Goal: Find contact information: Find contact information

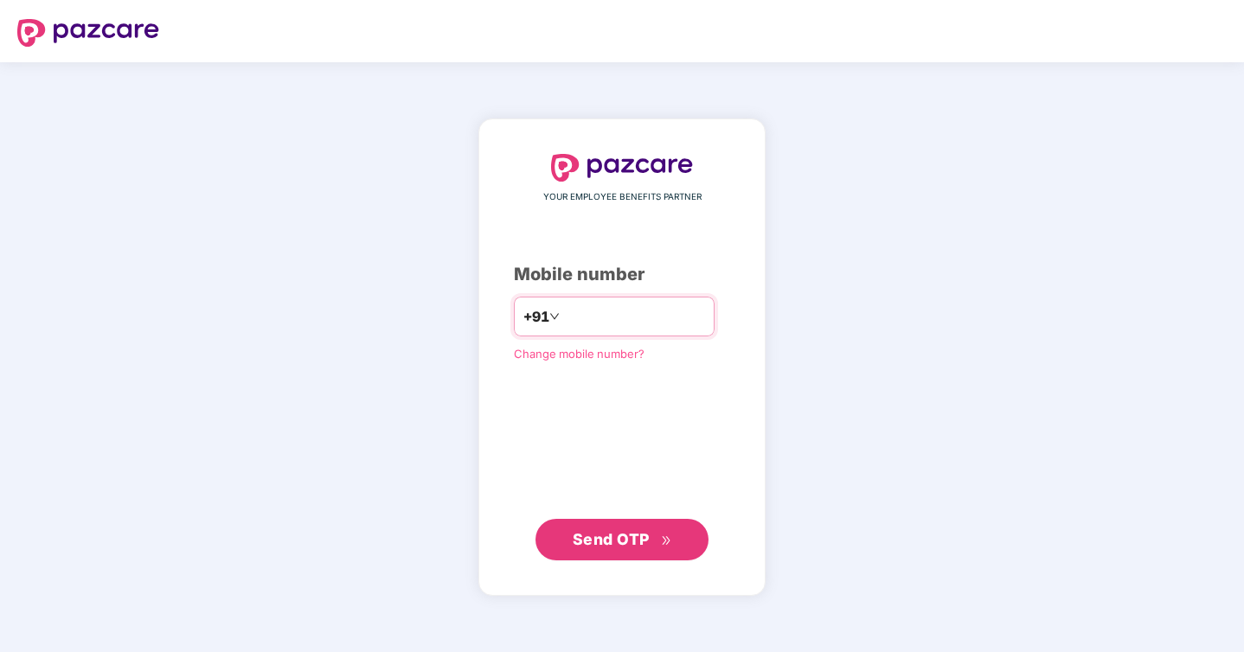
click at [602, 307] on input "number" at bounding box center [634, 317] width 142 height 28
type input "**********"
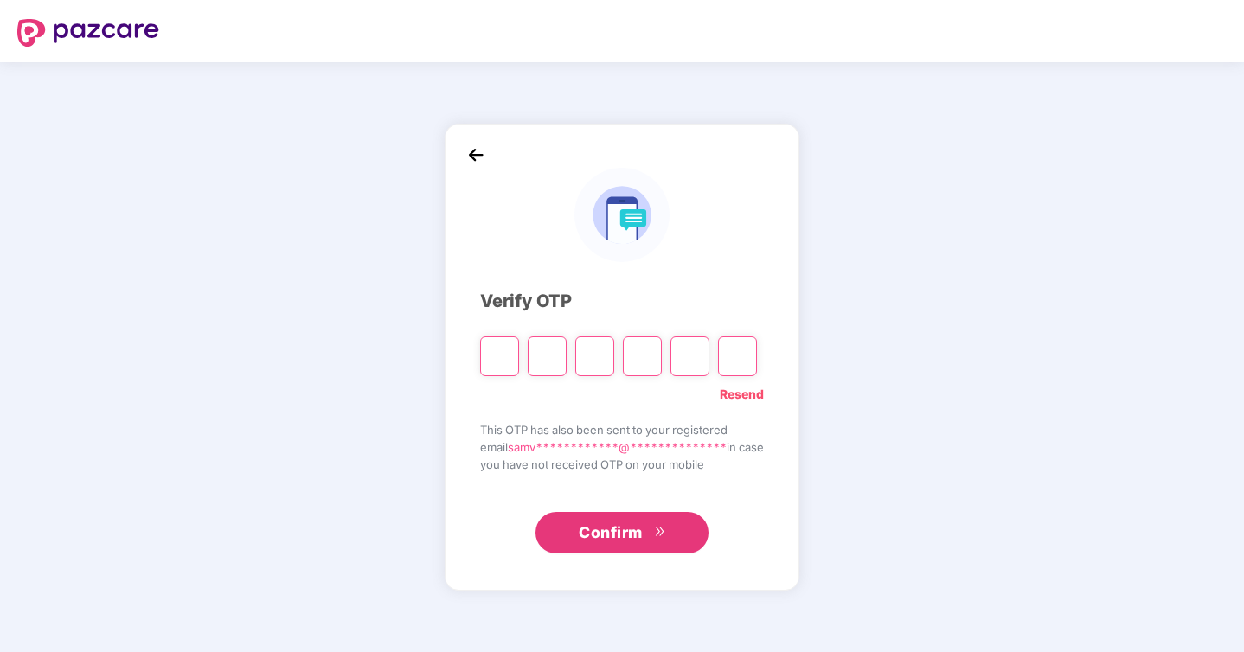
type input "*"
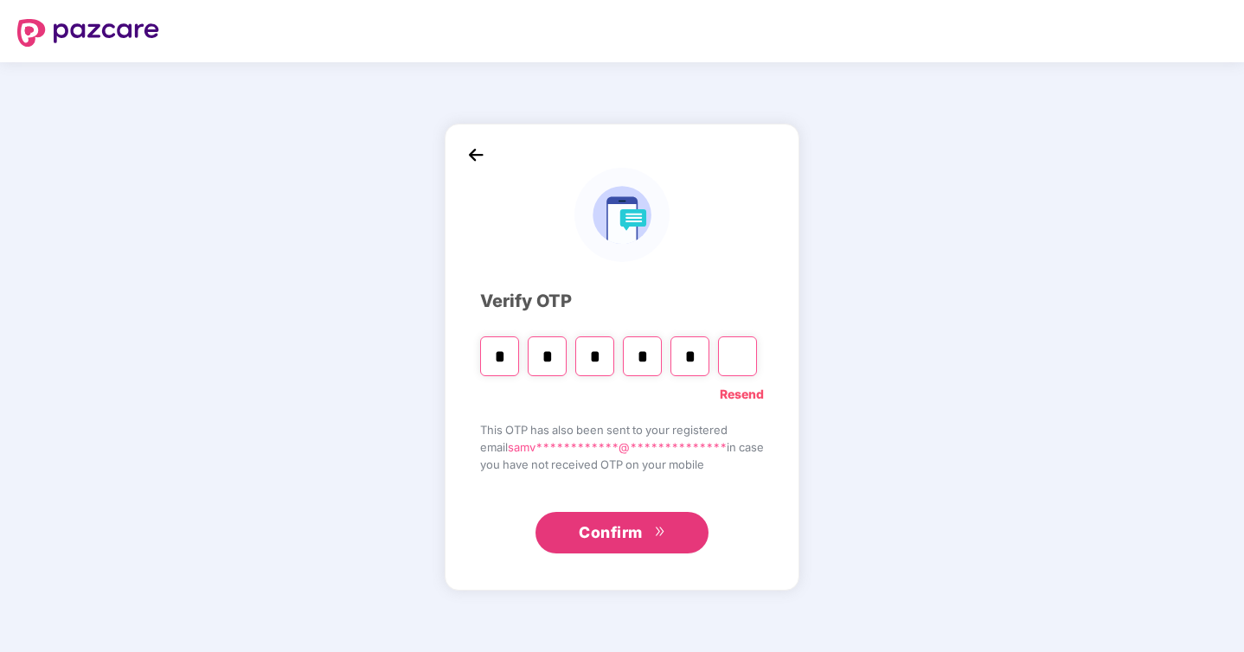
type input "*"
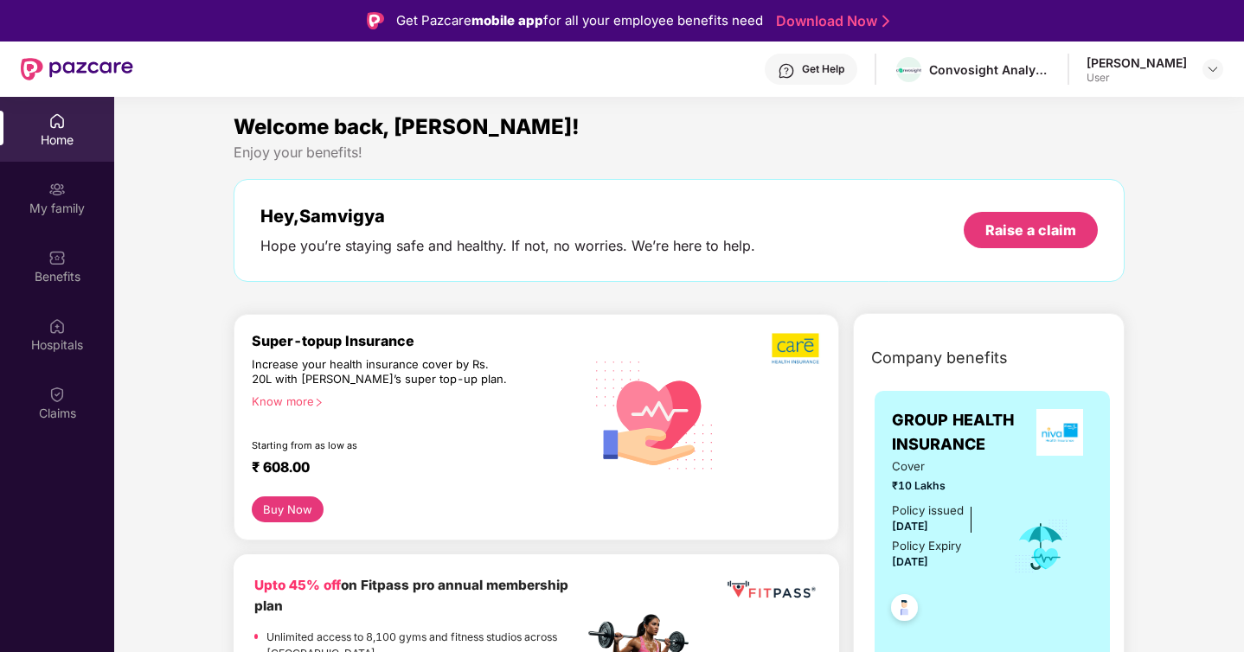
click at [1208, 78] on div at bounding box center [1213, 69] width 21 height 21
click at [1208, 71] on img at bounding box center [1213, 69] width 14 height 14
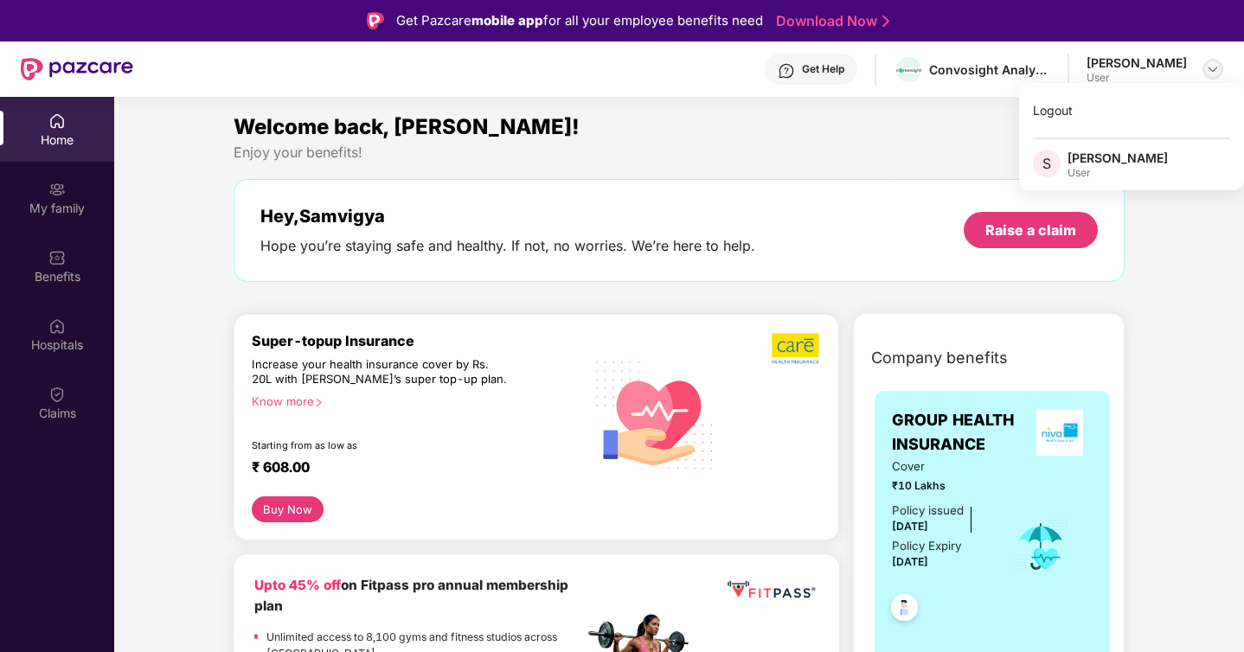
click at [1208, 71] on img at bounding box center [1213, 69] width 14 height 14
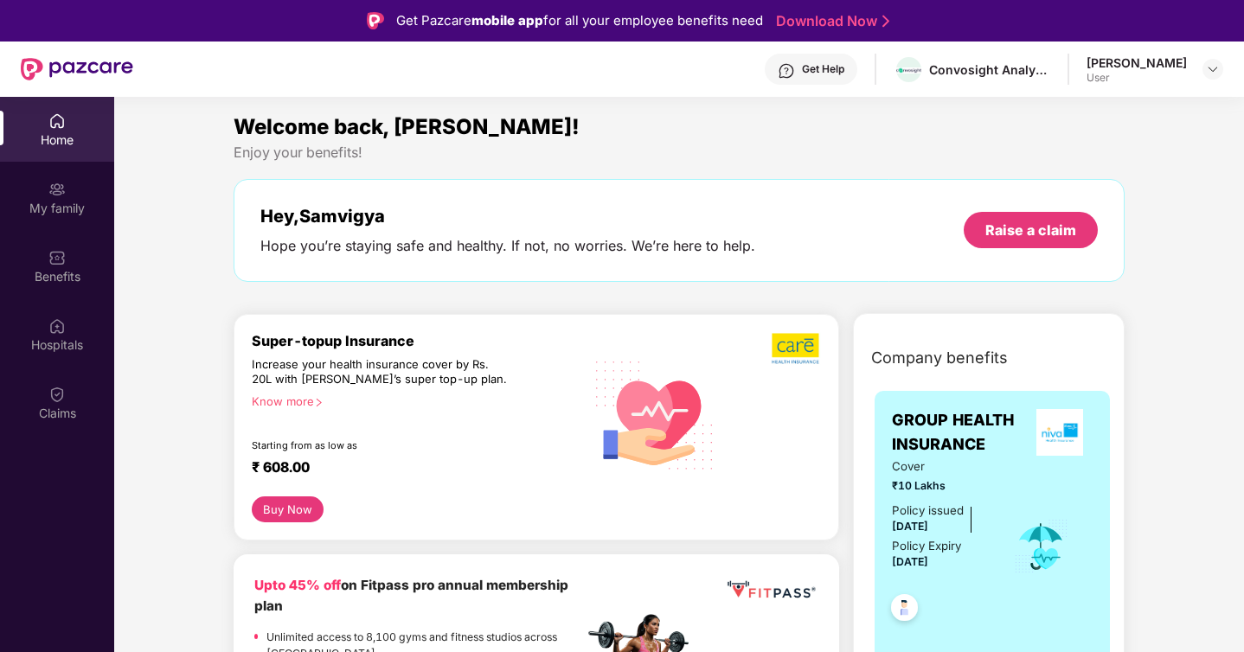
click at [810, 72] on div "Get Help" at bounding box center [823, 69] width 42 height 14
click at [1015, 125] on div "Welcome back, [PERSON_NAME]!" at bounding box center [680, 127] width 892 height 33
click at [804, 74] on div "Get Help" at bounding box center [823, 69] width 42 height 14
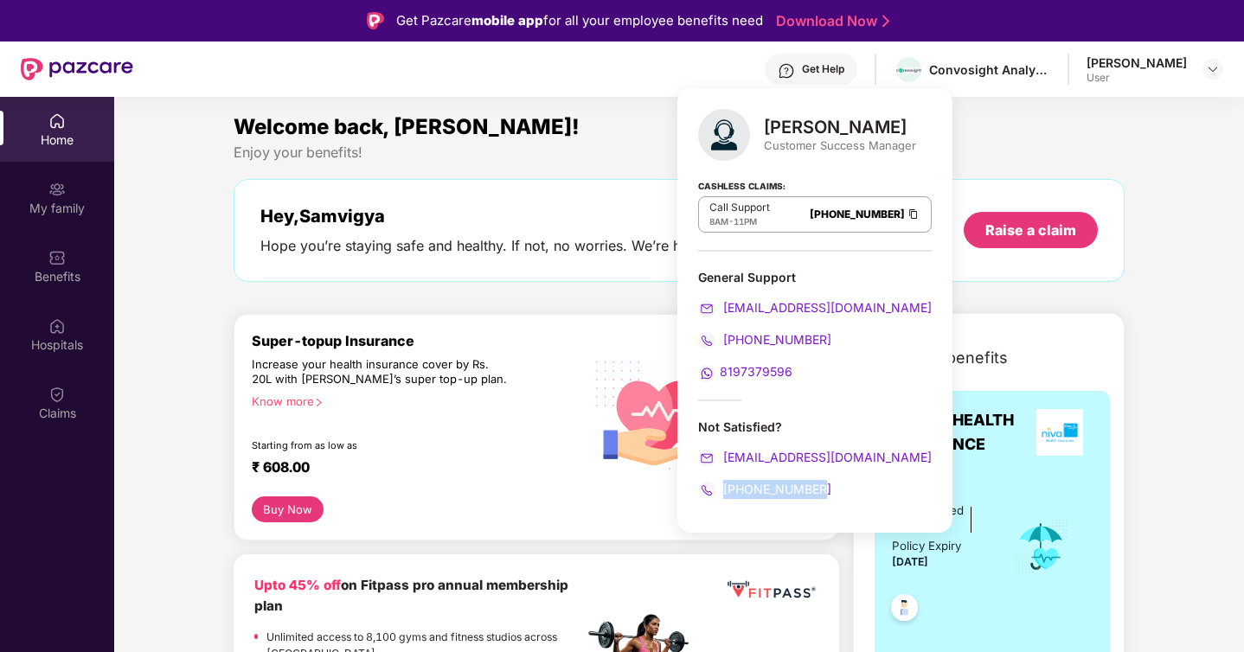
drag, startPoint x: 838, startPoint y: 486, endPoint x: 722, endPoint y: 484, distance: 116.0
click at [723, 484] on div "[PHONE_NUMBER]" at bounding box center [815, 489] width 234 height 19
copy span "[PHONE_NUMBER]"
copy div "[PERSON_NAME]"
drag, startPoint x: 764, startPoint y: 122, endPoint x: 927, endPoint y: 122, distance: 162.6
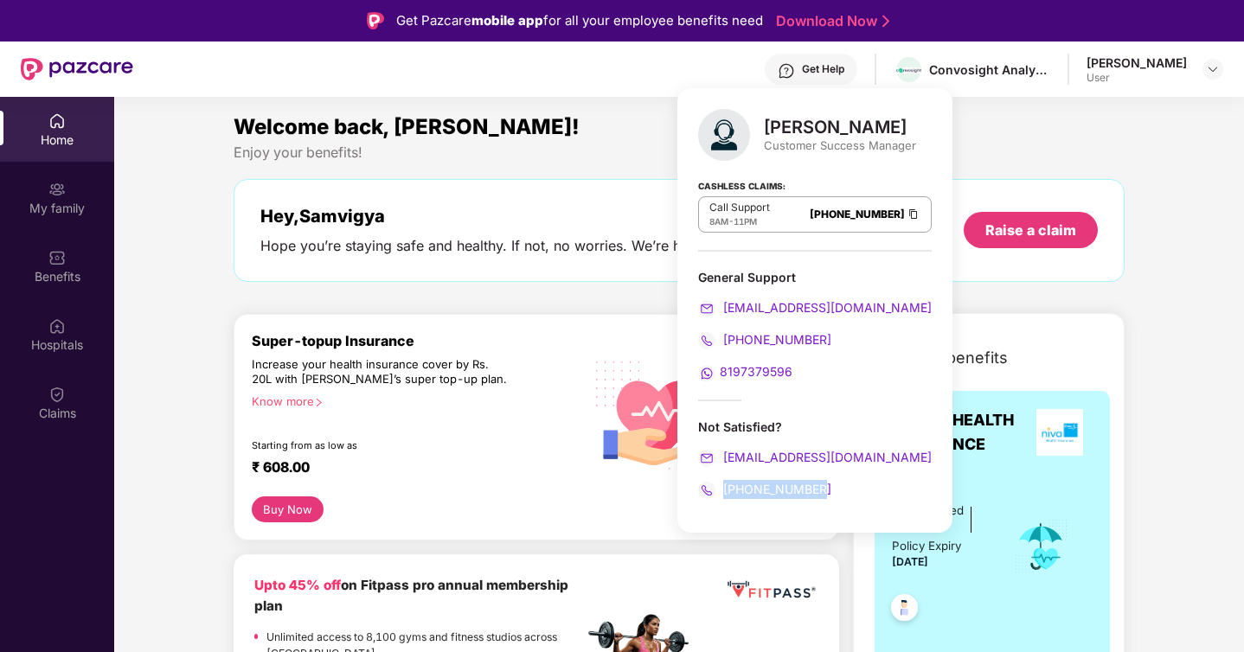
click at [927, 122] on div "[PERSON_NAME] Customer Success Manager Cashless Claims: Call Support 8AM - 11PM…" at bounding box center [814, 310] width 275 height 445
click at [993, 113] on div "Welcome back, [PERSON_NAME]!" at bounding box center [680, 127] width 892 height 33
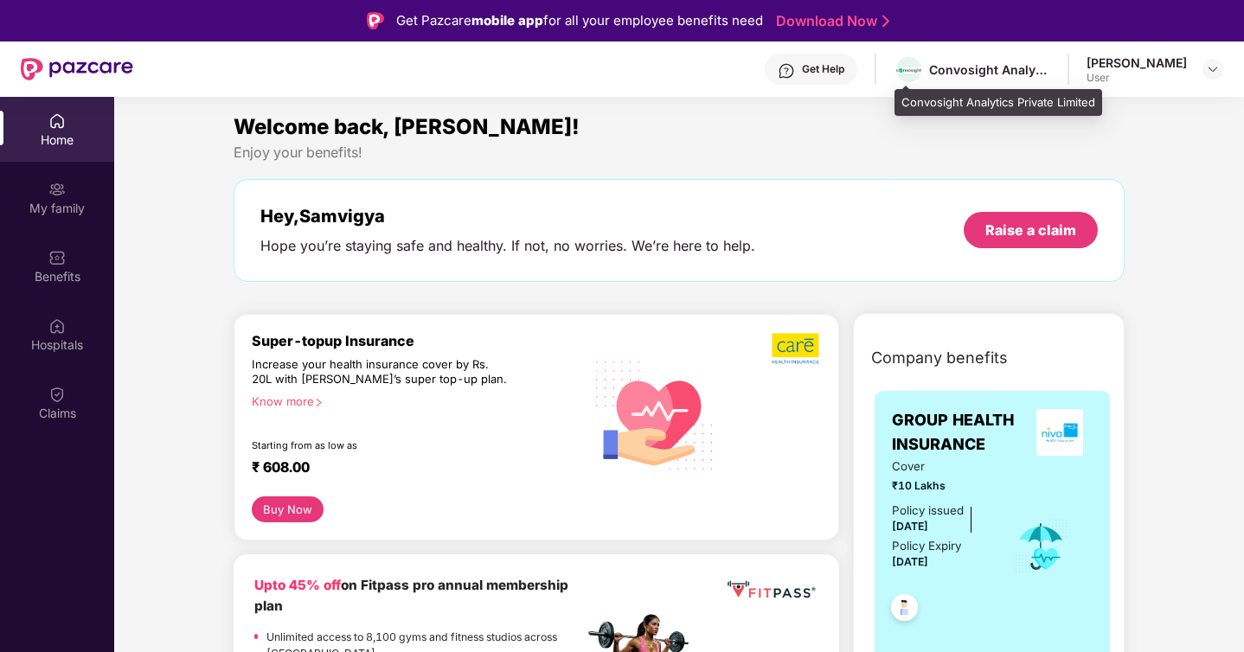
click at [975, 71] on div "Convosight Analytics Private Limited" at bounding box center [989, 69] width 121 height 16
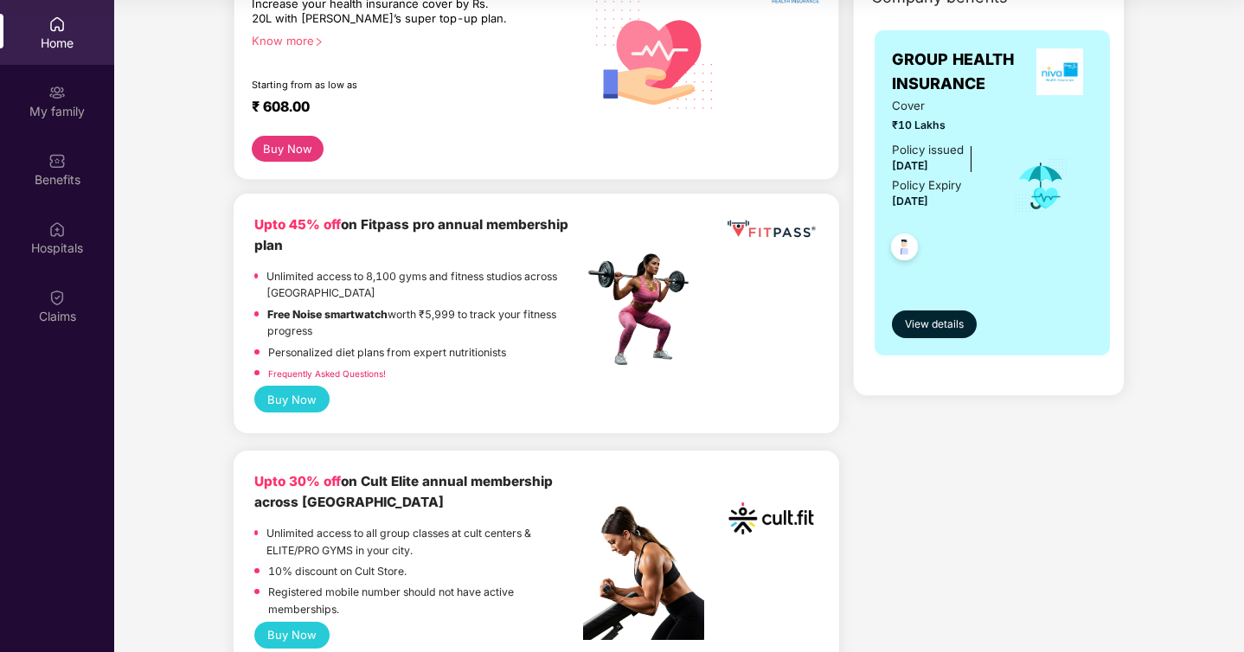
scroll to position [318, 0]
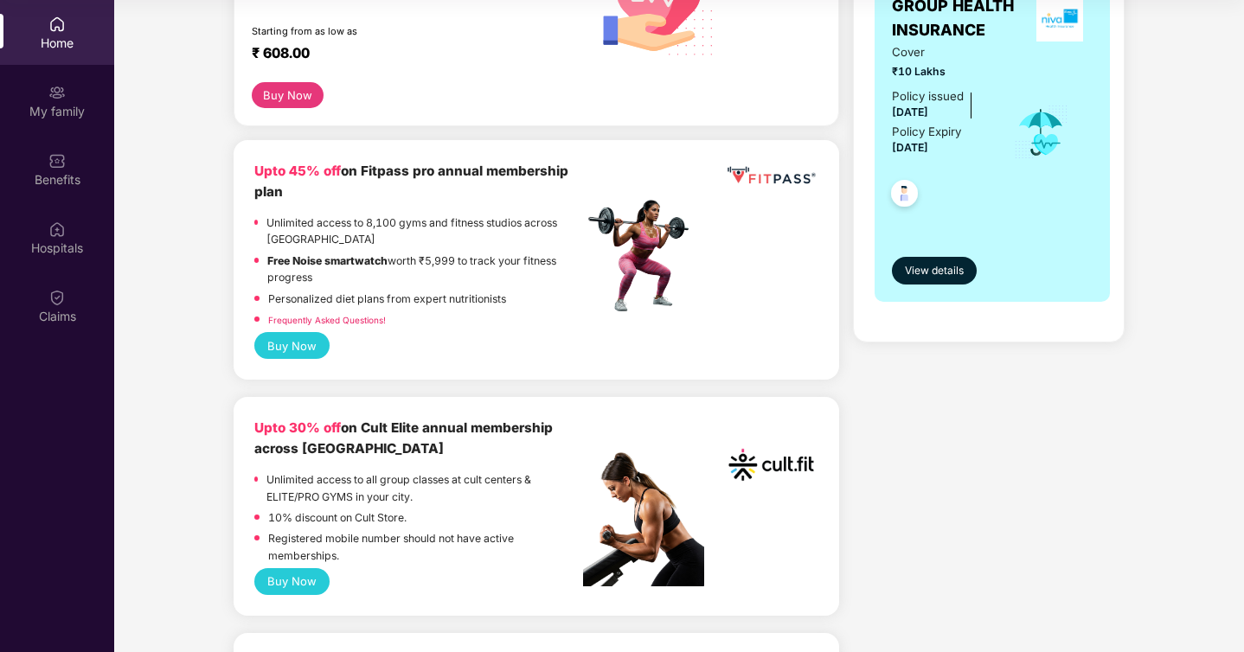
click at [305, 340] on button "Buy Now" at bounding box center [291, 345] width 75 height 27
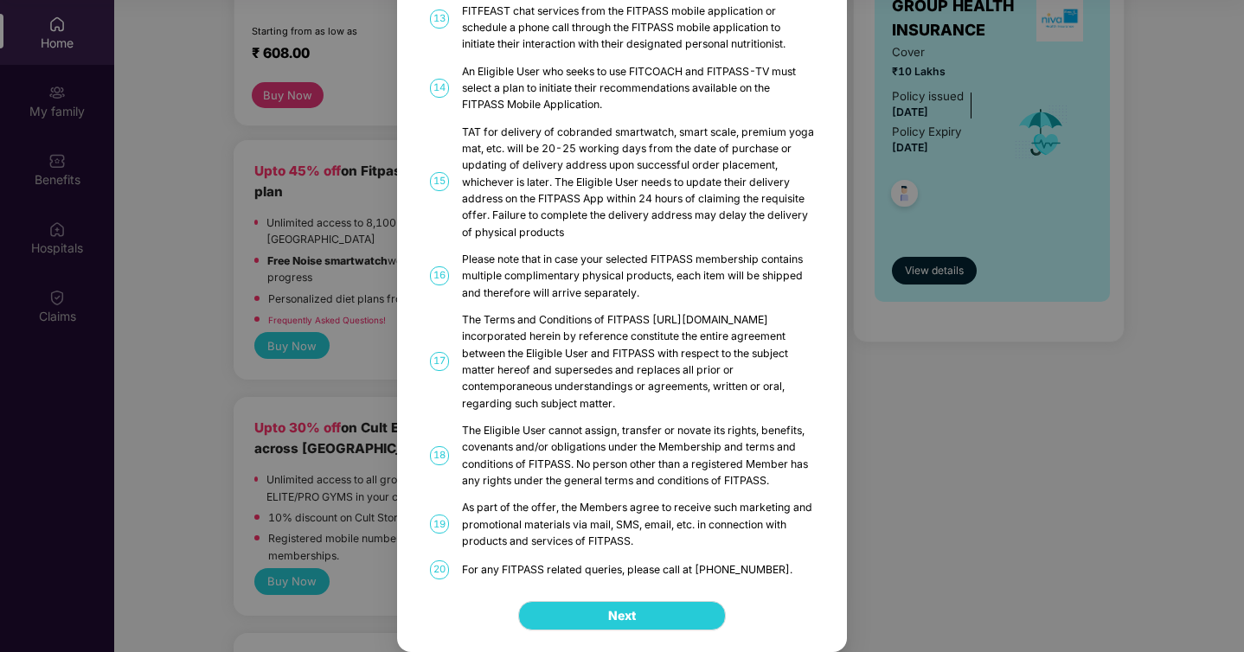
scroll to position [0, 0]
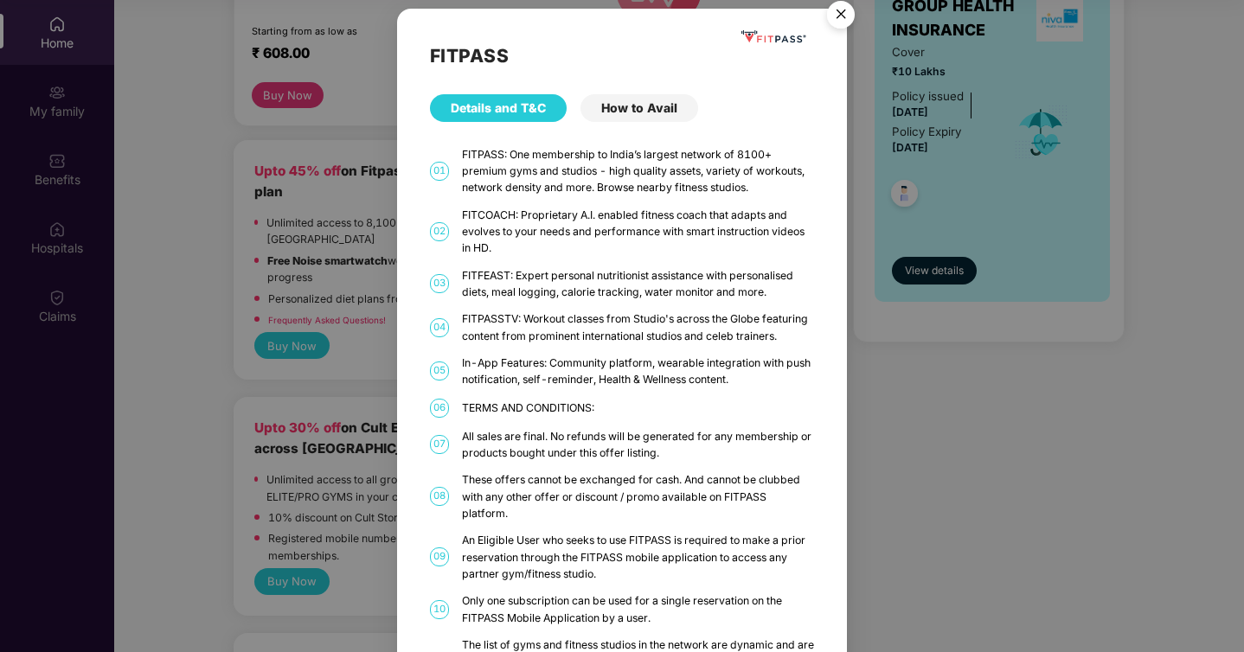
click at [653, 112] on div "How to Avail" at bounding box center [640, 108] width 118 height 28
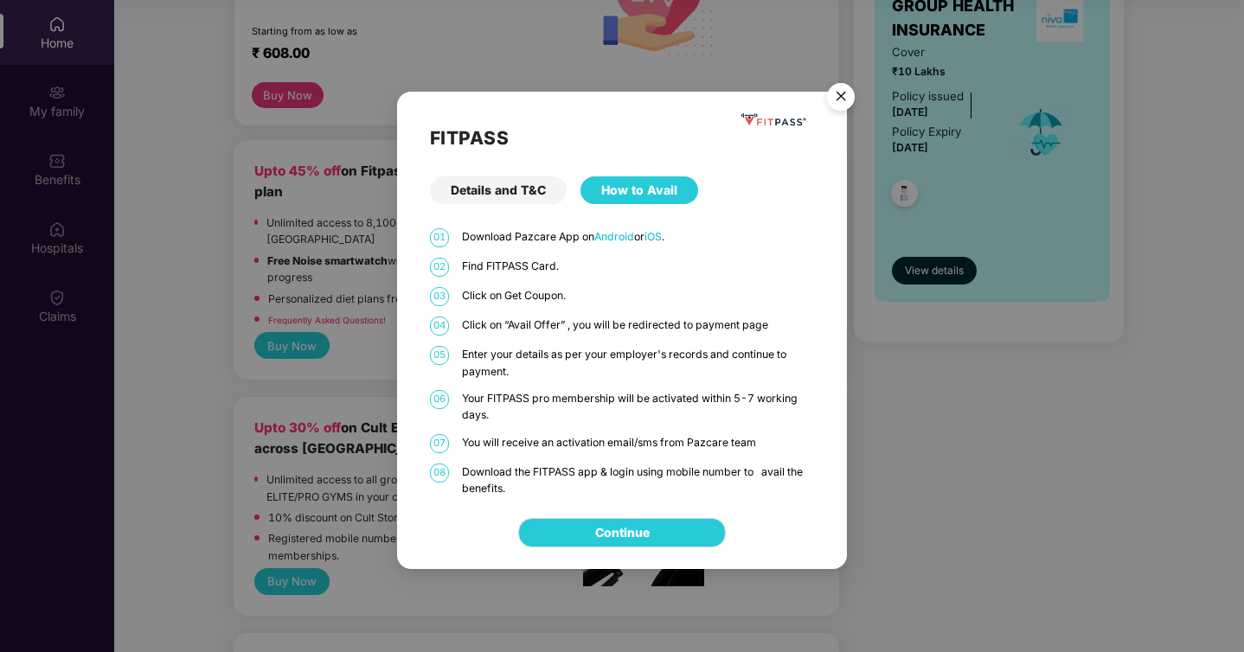
click at [840, 103] on img "Close" at bounding box center [841, 99] width 48 height 48
